Goal: Task Accomplishment & Management: Manage account settings

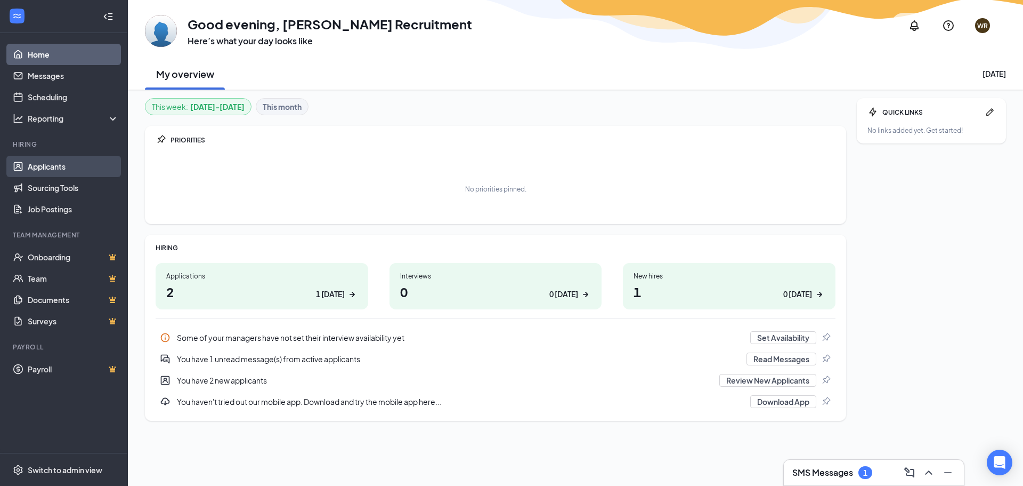
click at [44, 163] on link "Applicants" at bounding box center [73, 166] width 91 height 21
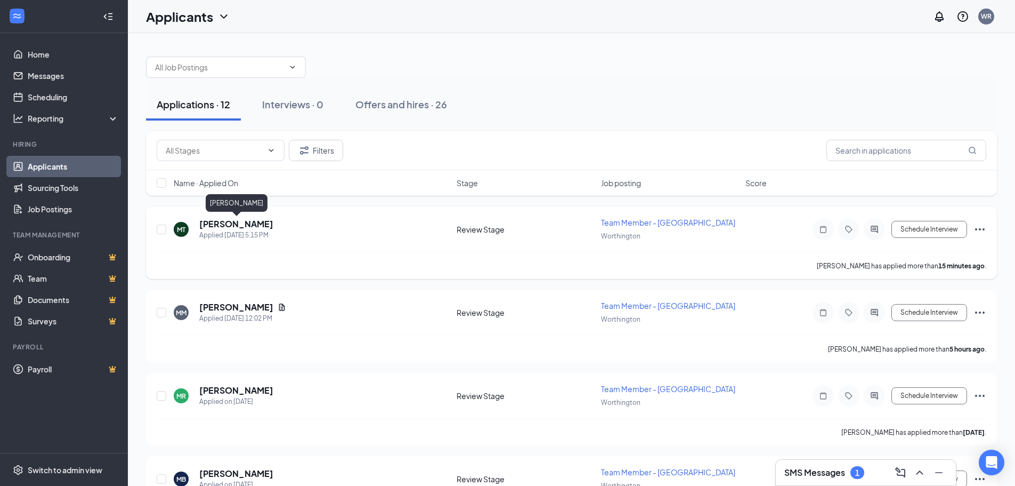
click at [251, 222] on h5 "[PERSON_NAME]" at bounding box center [236, 224] width 74 height 12
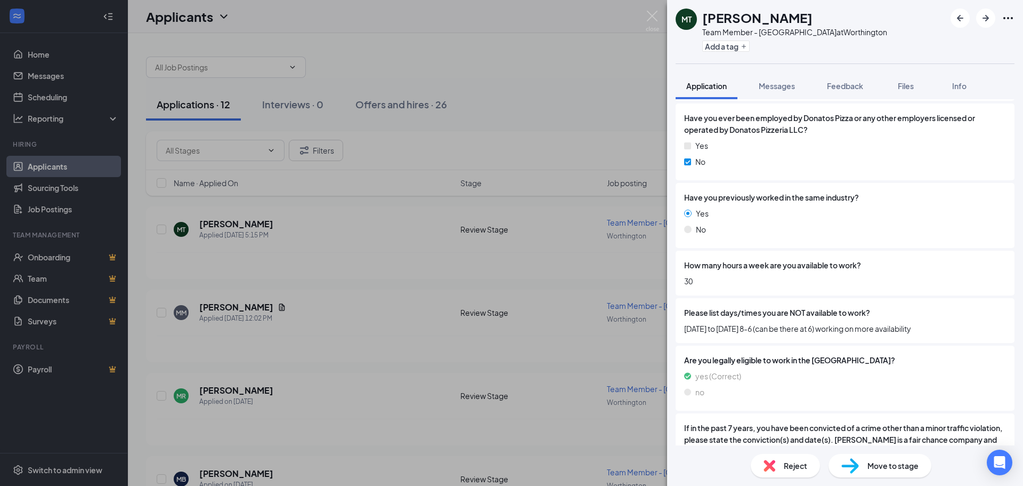
scroll to position [235, 0]
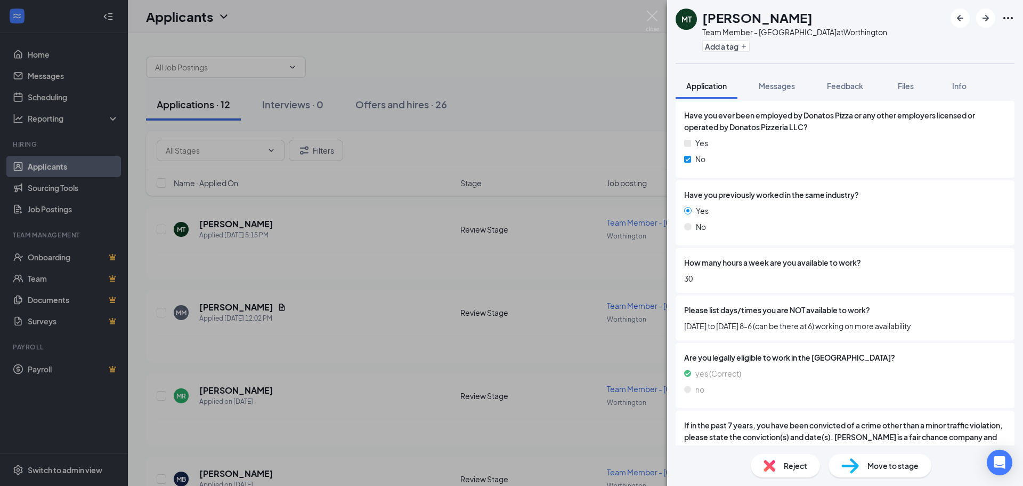
click at [943, 309] on div at bounding box center [938, 310] width 136 height 12
click at [326, 227] on div "MT [PERSON_NAME] Team Member - Worthington at [GEOGRAPHIC_DATA] Add a tag Appli…" at bounding box center [511, 243] width 1023 height 486
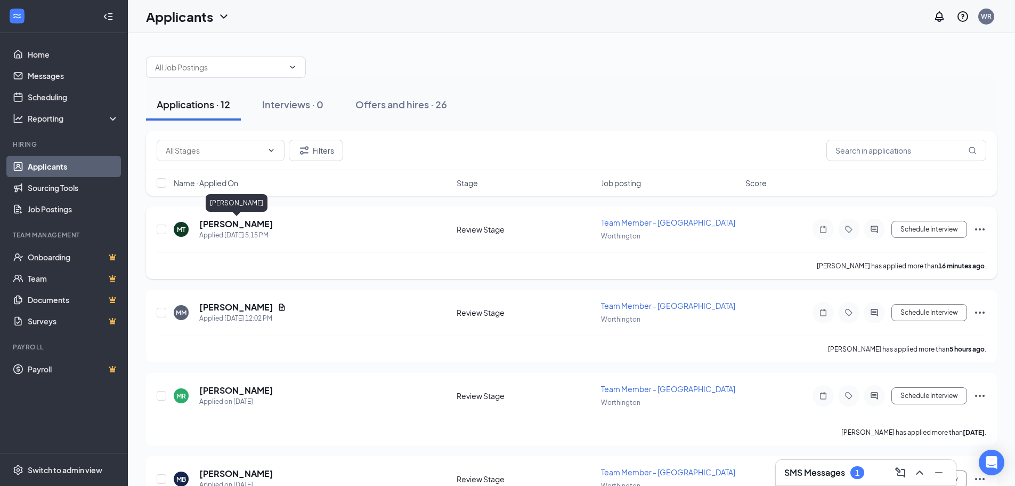
click at [224, 220] on h5 "[PERSON_NAME]" at bounding box center [236, 224] width 74 height 12
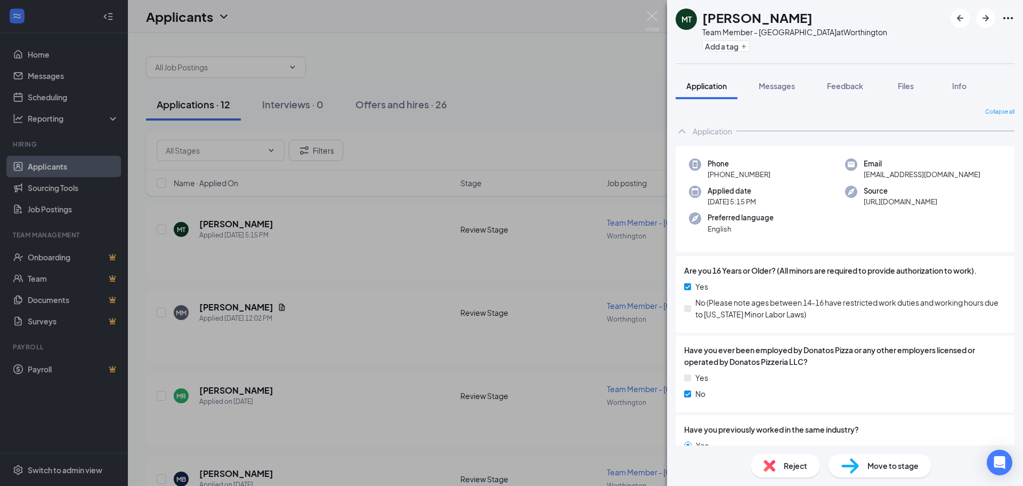
click at [1009, 19] on icon "Ellipses" at bounding box center [1008, 18] width 13 height 13
click at [919, 42] on link "View full application" at bounding box center [950, 42] width 115 height 11
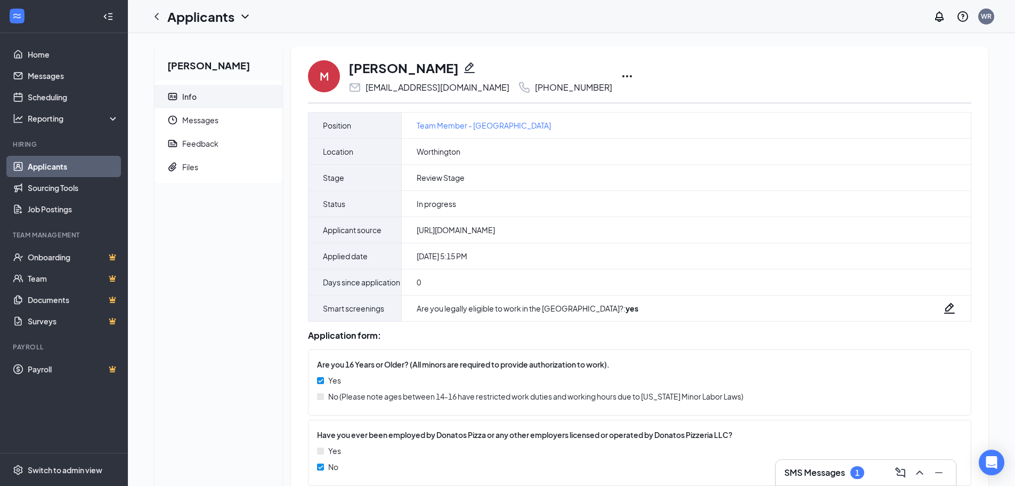
click at [623, 76] on icon "Ellipses" at bounding box center [628, 76] width 10 height 2
click at [809, 56] on div "M [PERSON_NAME] [EMAIL_ADDRESS][DOMAIN_NAME] [PHONE_NUMBER] [PERSON_NAME] as hi…" at bounding box center [640, 415] width 698 height 739
click at [621, 75] on icon "Ellipses" at bounding box center [627, 76] width 13 height 13
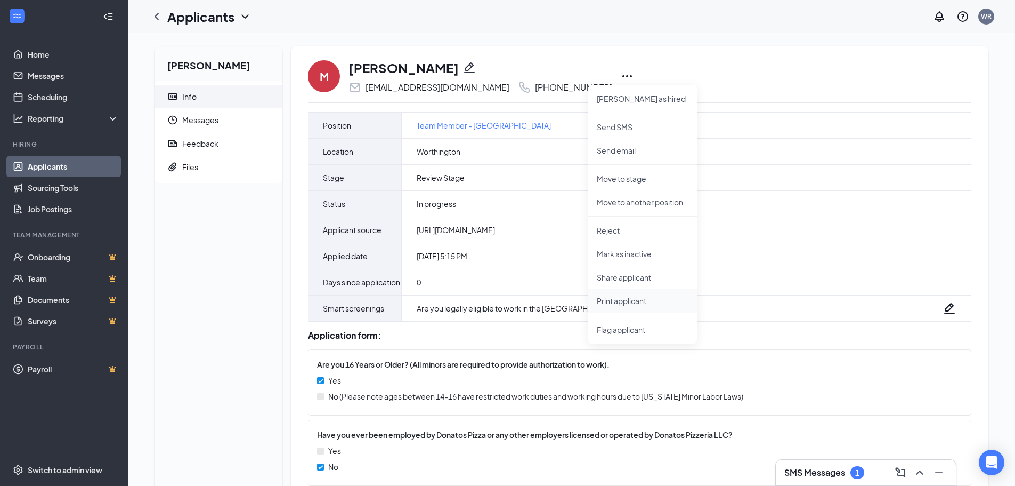
click at [619, 299] on p "Print applicant" at bounding box center [643, 300] width 92 height 11
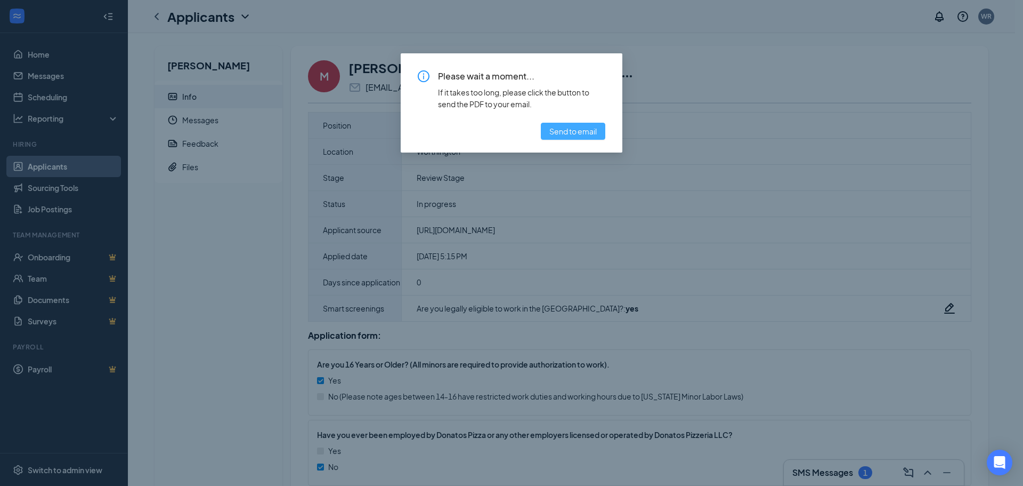
click at [572, 130] on span "Send to email" at bounding box center [573, 131] width 47 height 12
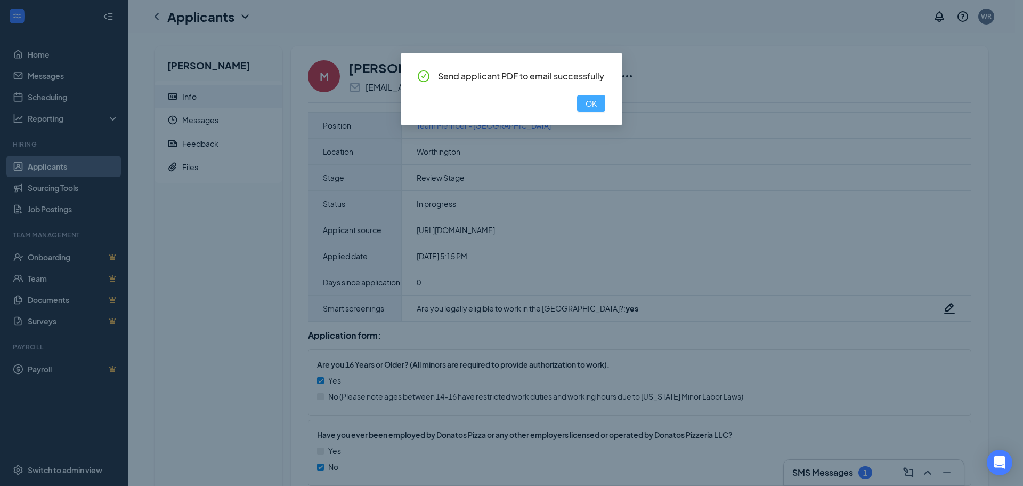
click at [587, 107] on span "OK" at bounding box center [591, 104] width 11 height 12
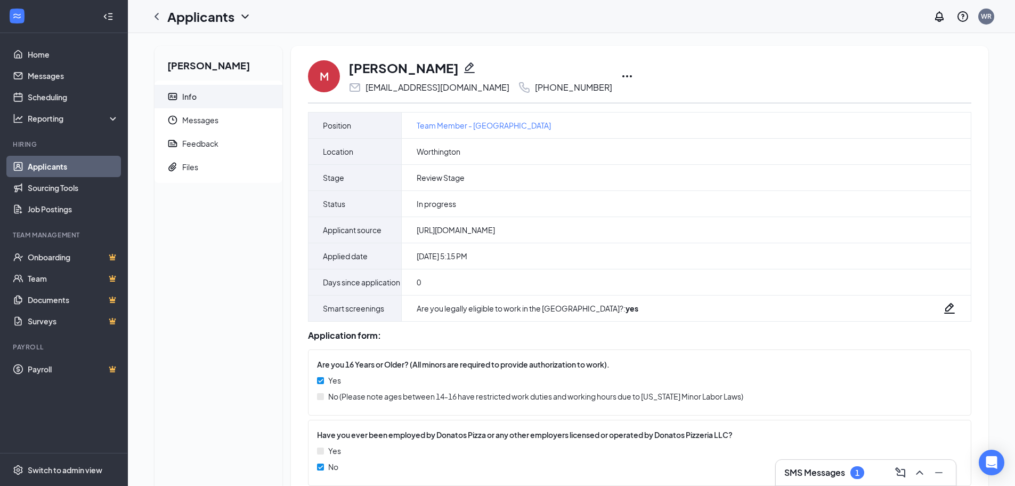
click at [621, 75] on icon "Ellipses" at bounding box center [627, 76] width 13 height 13
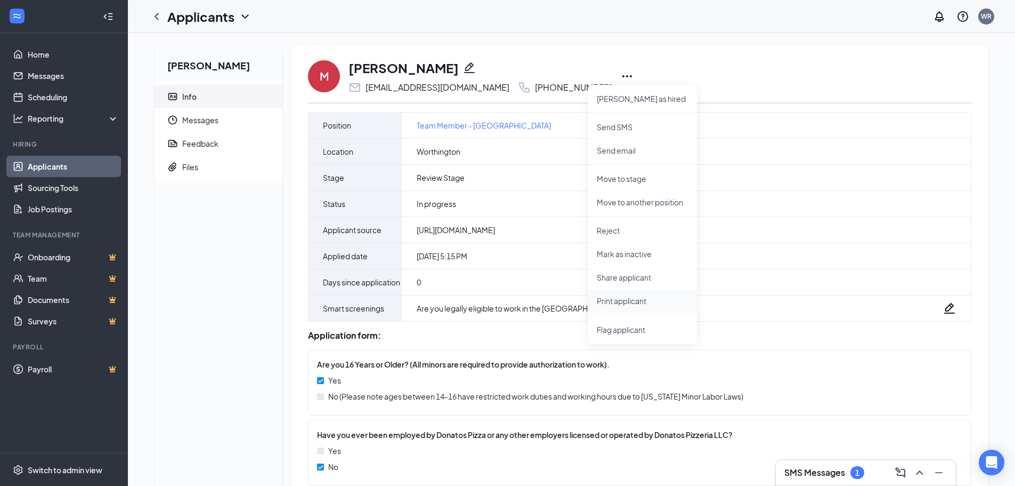
click at [626, 298] on p "Print applicant" at bounding box center [643, 300] width 92 height 11
